Goal: Task Accomplishment & Management: Use online tool/utility

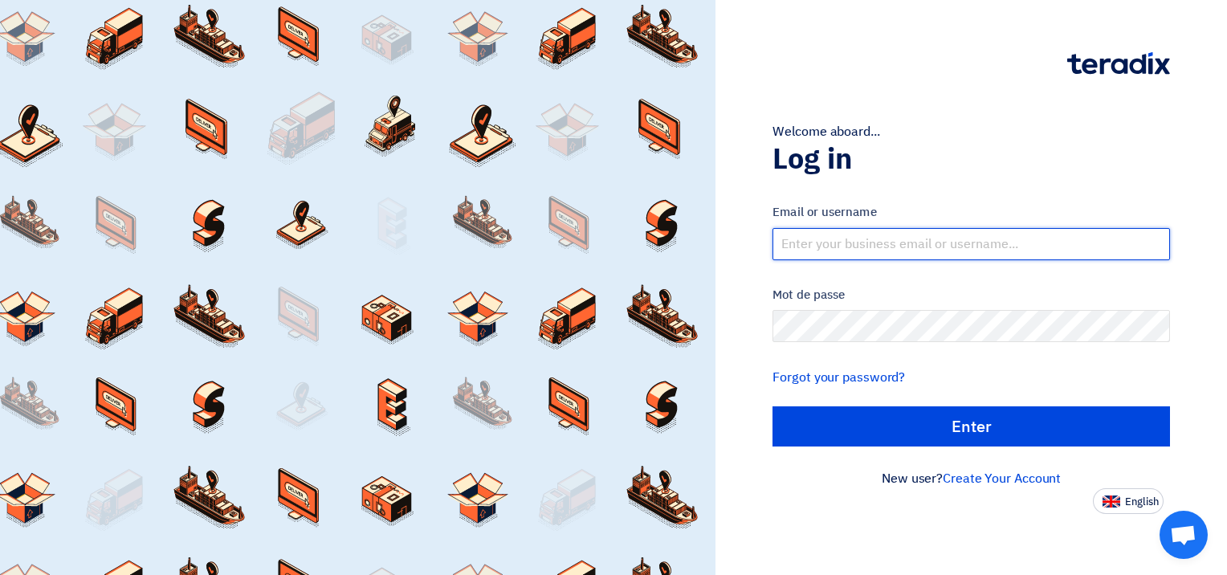
click at [963, 235] on input "text" at bounding box center [972, 244] width 398 height 32
type input "[EMAIL_ADDRESS][DOMAIN_NAME]"
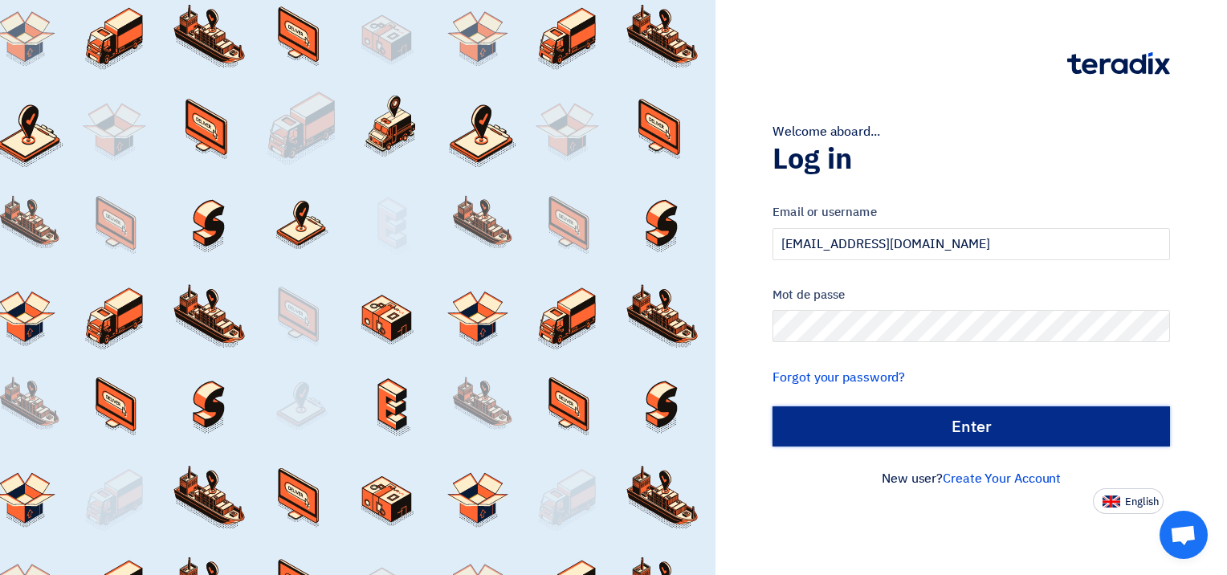
click at [1026, 423] on input "الدخول" at bounding box center [972, 426] width 398 height 40
type input "Sign in"
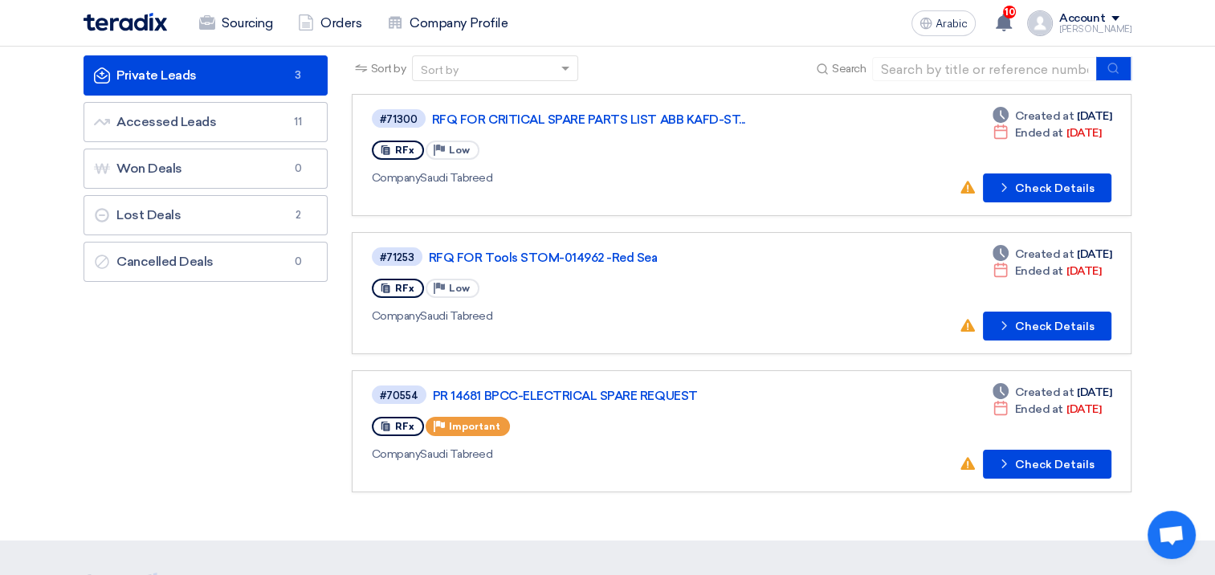
scroll to position [80, 0]
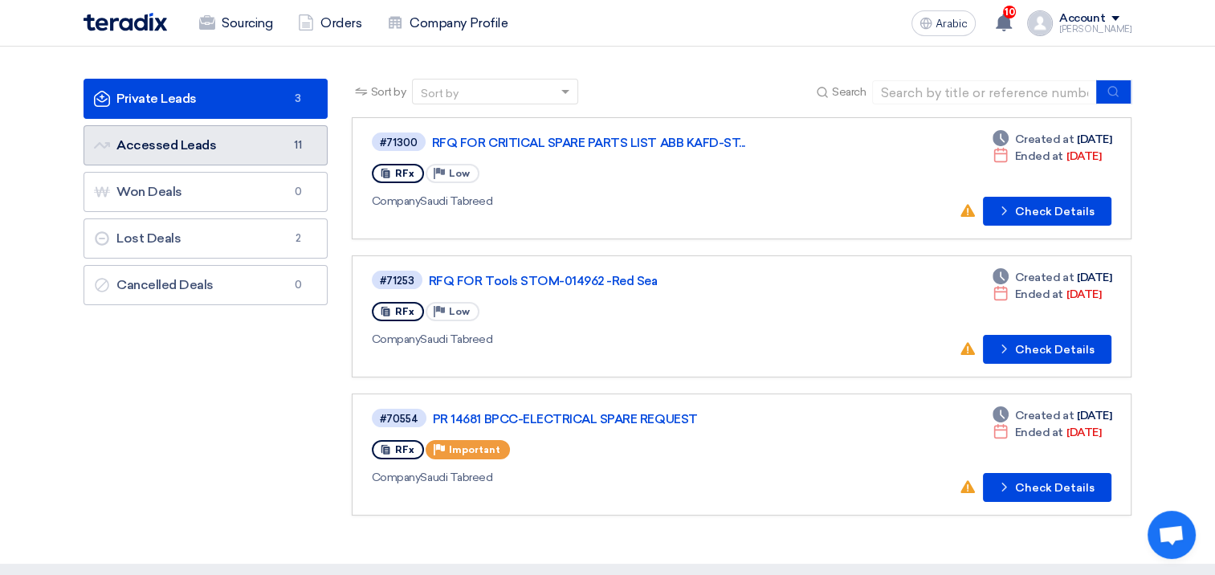
click at [241, 157] on link "Accessed Leads Accessed Leads 11" at bounding box center [206, 145] width 244 height 40
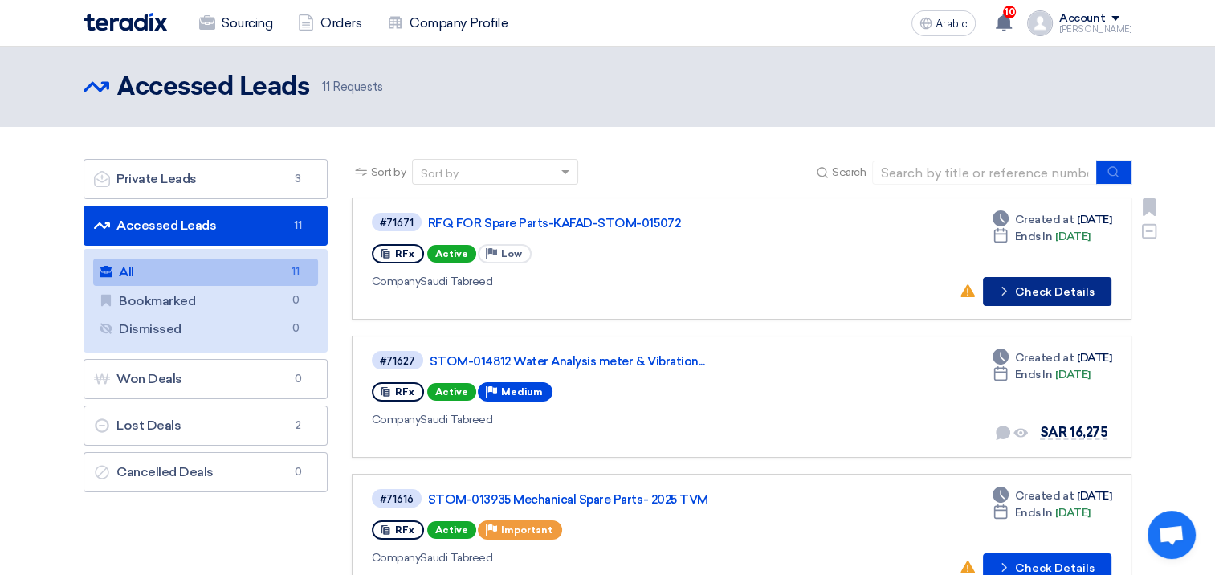
click at [1034, 287] on font "Check Details" at bounding box center [1055, 292] width 80 height 11
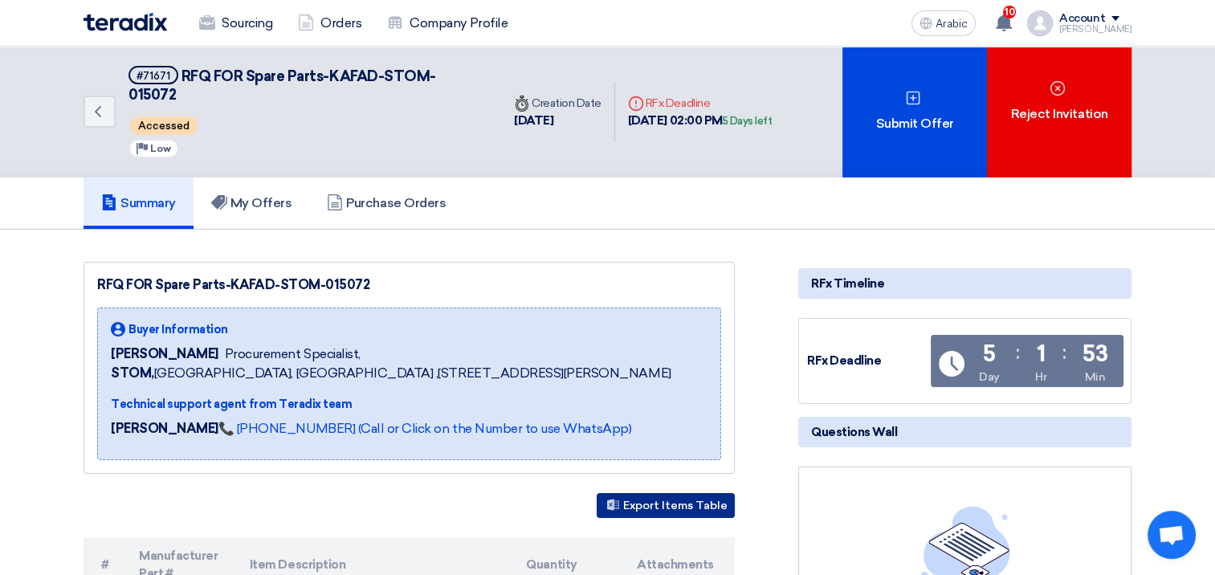
click at [693, 502] on font "Export Items Table" at bounding box center [675, 506] width 104 height 14
